Goal: Navigation & Orientation: Understand site structure

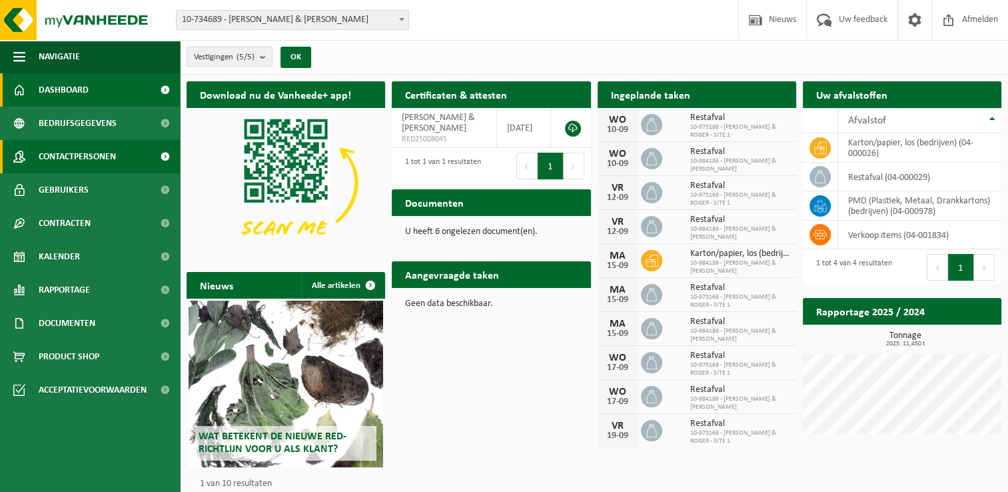
click at [107, 156] on span "Contactpersonen" at bounding box center [77, 156] width 77 height 33
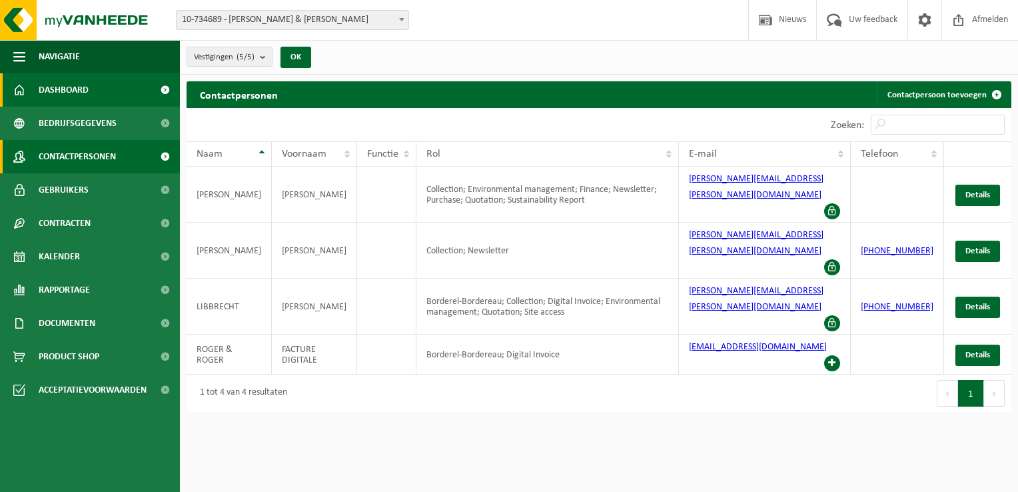
click at [94, 91] on link "Dashboard" at bounding box center [90, 89] width 180 height 33
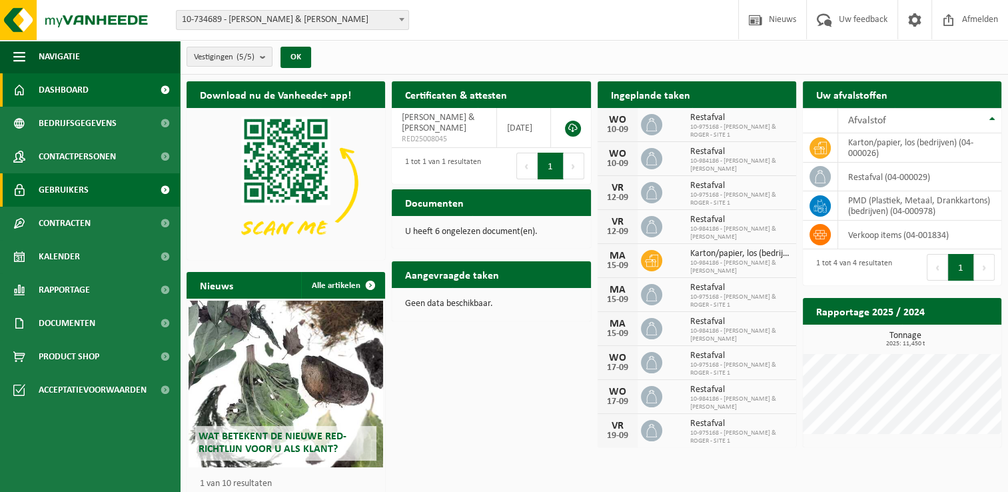
click at [77, 191] on span "Gebruikers" at bounding box center [64, 189] width 50 height 33
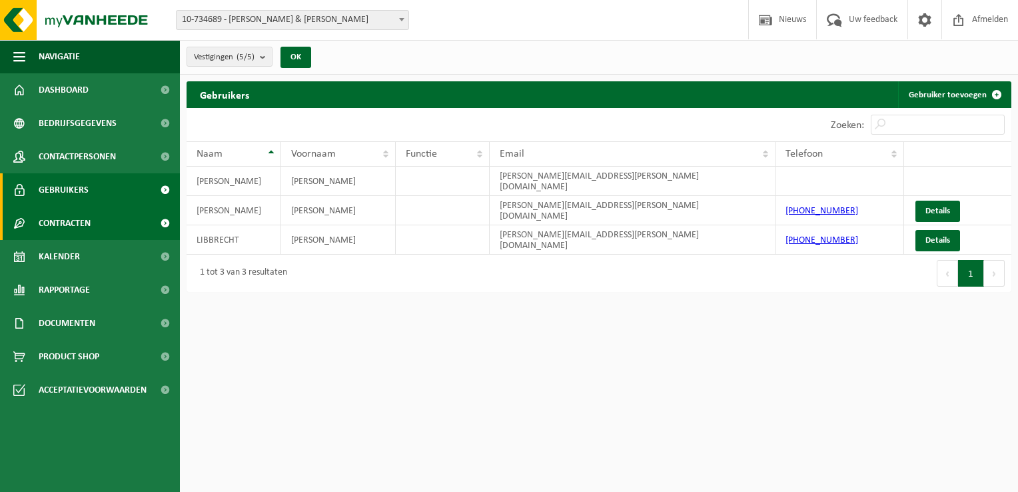
click at [72, 227] on span "Contracten" at bounding box center [65, 223] width 52 height 33
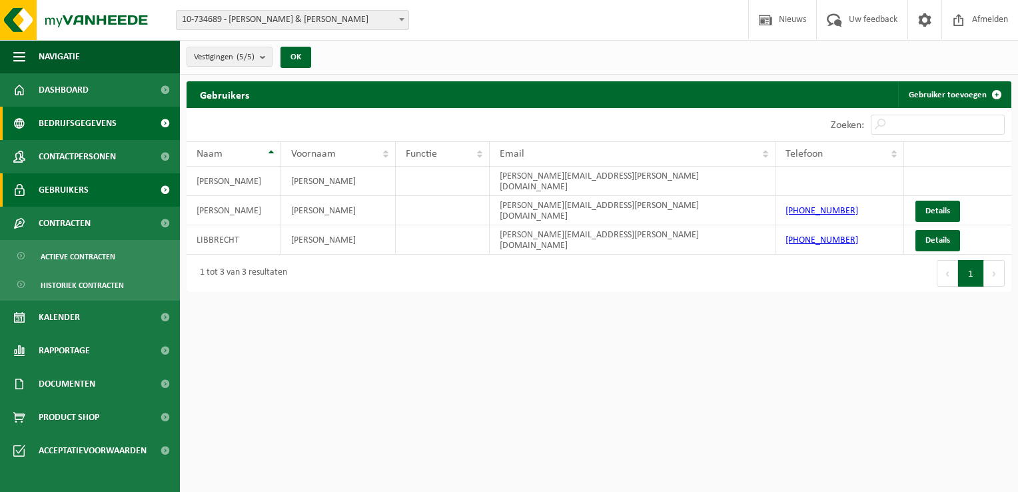
click at [108, 120] on span "Bedrijfsgegevens" at bounding box center [78, 123] width 78 height 33
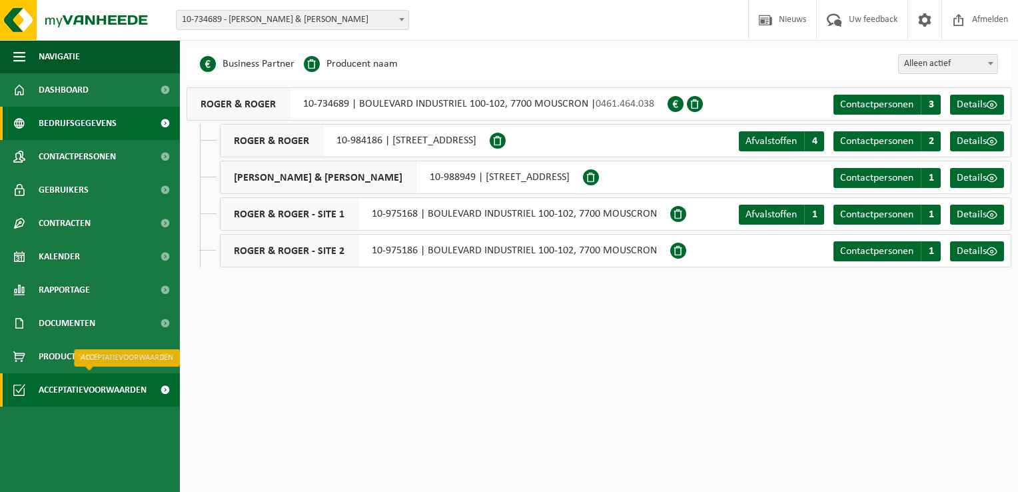
click at [75, 387] on span "Acceptatievoorwaarden" at bounding box center [93, 389] width 108 height 33
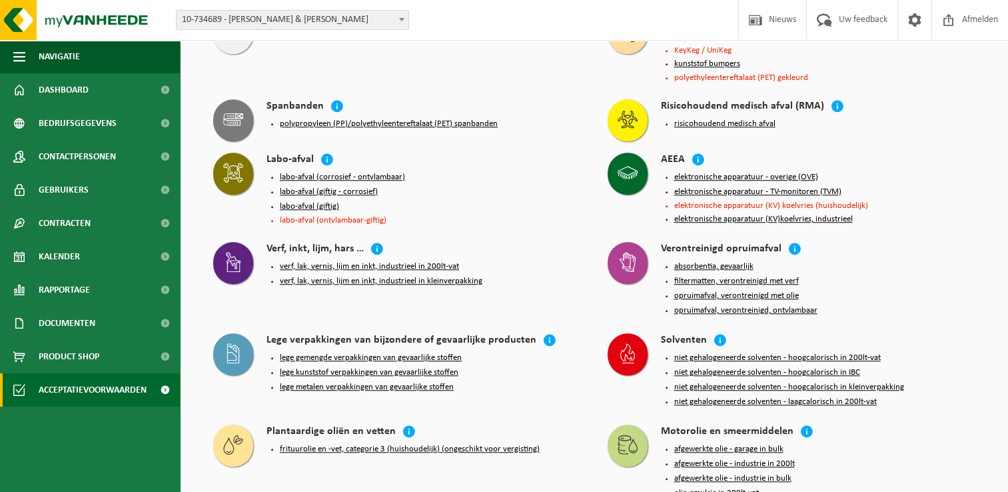
scroll to position [999, 0]
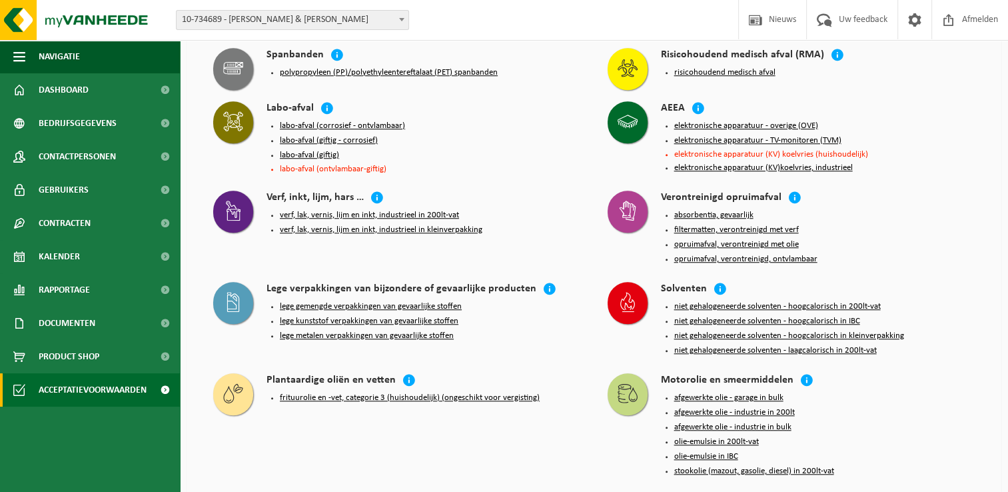
click at [314, 316] on button "lege kunststof verpakkingen van gevaarlijke stoffen" at bounding box center [369, 321] width 179 height 11
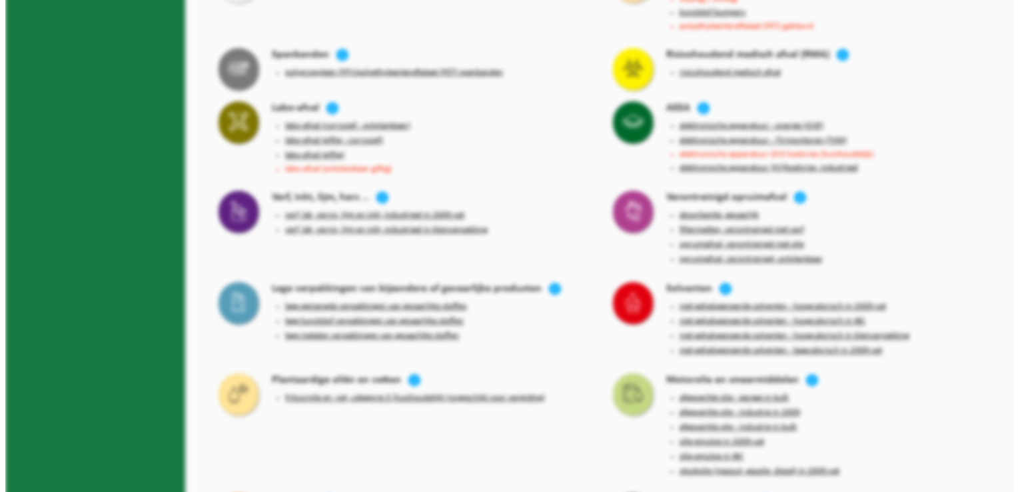
scroll to position [997, 0]
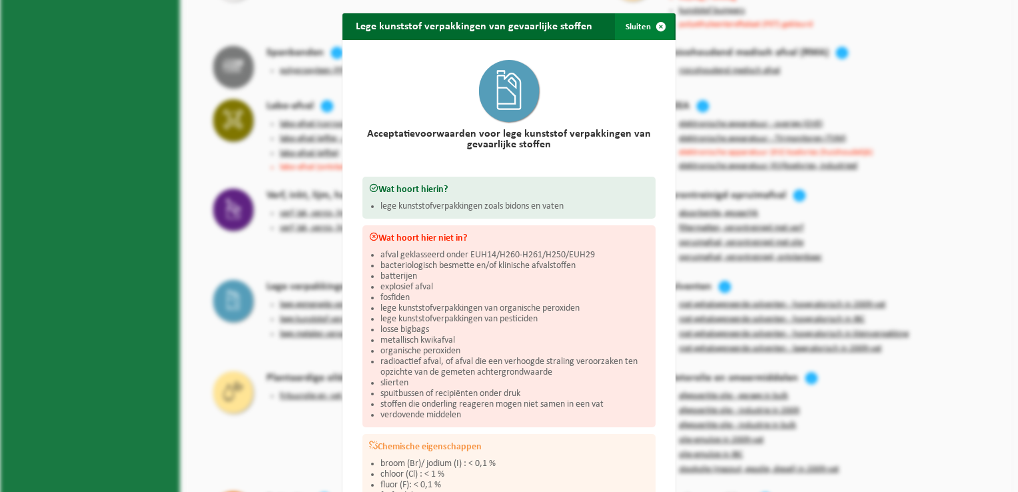
click at [638, 28] on button "Sluiten" at bounding box center [644, 26] width 59 height 27
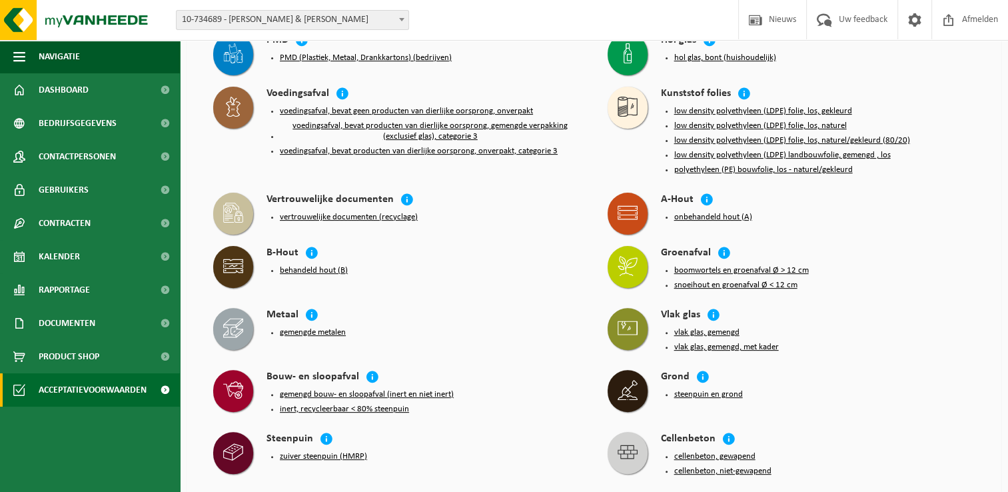
scroll to position [320, 0]
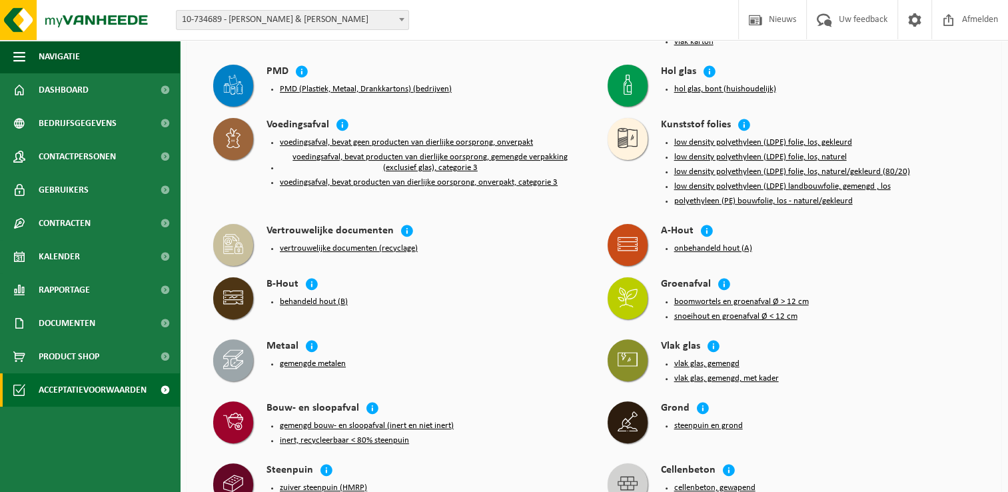
click at [711, 137] on button "low density polyethyleen (LDPE) folie, los, gekleurd" at bounding box center [763, 142] width 178 height 11
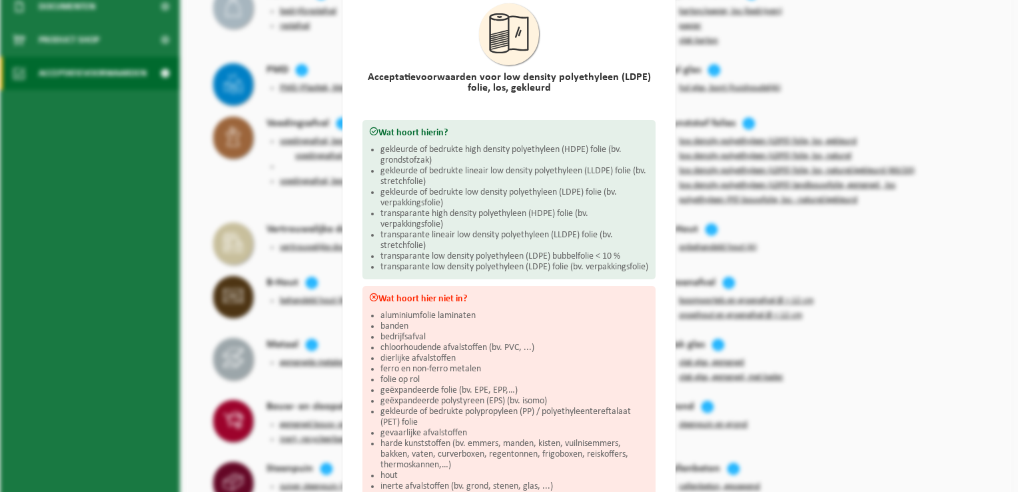
scroll to position [0, 0]
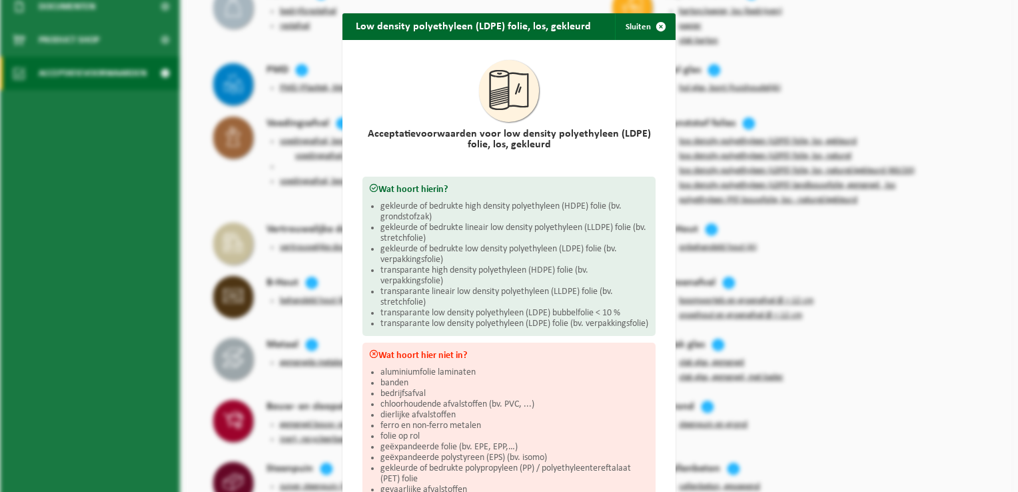
click at [931, 248] on div "Low density polyethyleen (LDPE) folie, los, gekleurd Sluiten Acceptatievoorwaar…" at bounding box center [509, 246] width 1018 height 492
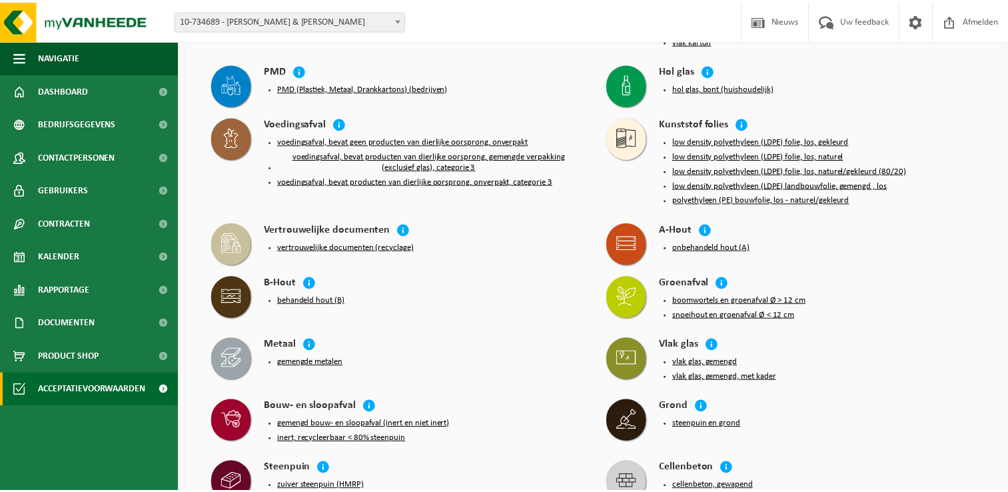
scroll to position [320, 0]
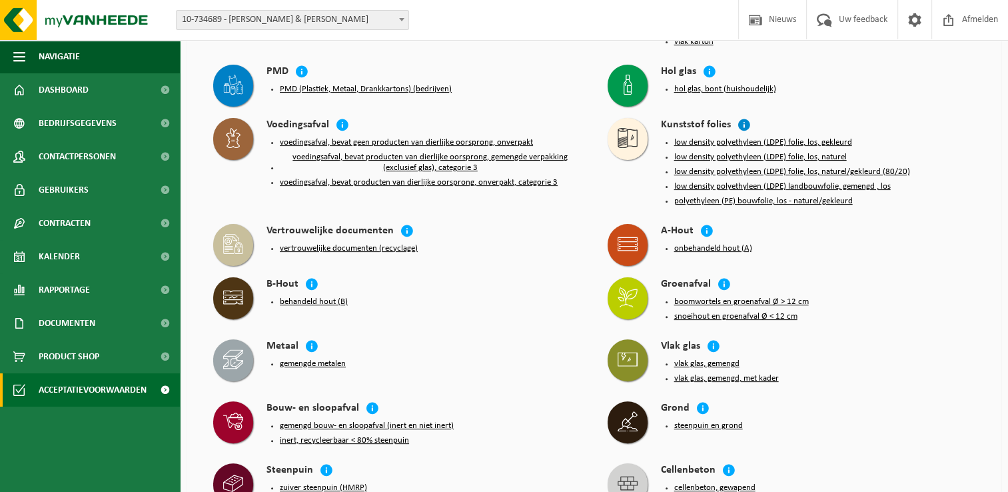
click at [743, 119] on icon at bounding box center [743, 124] width 13 height 13
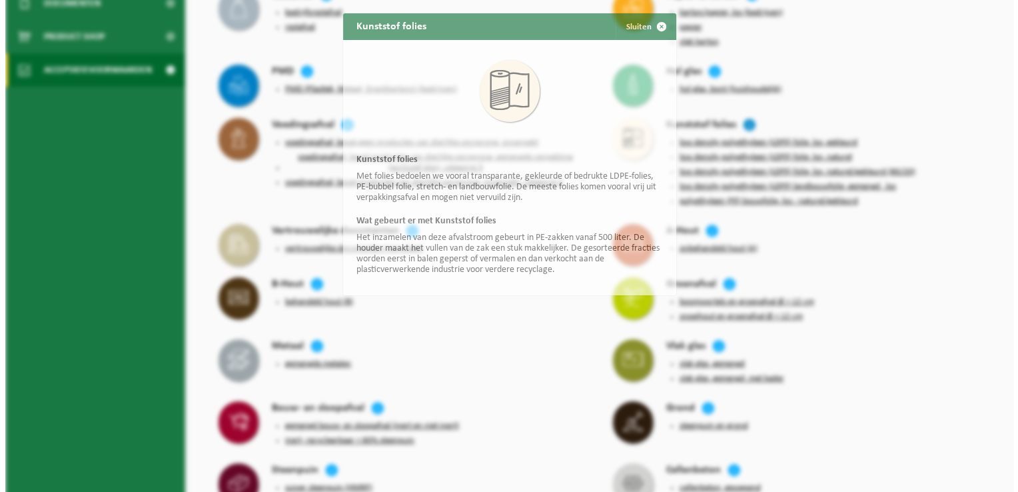
scroll to position [316, 0]
